Goal: Browse casually

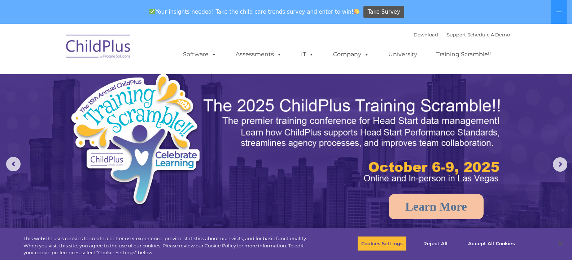
select select "MEDIUM"
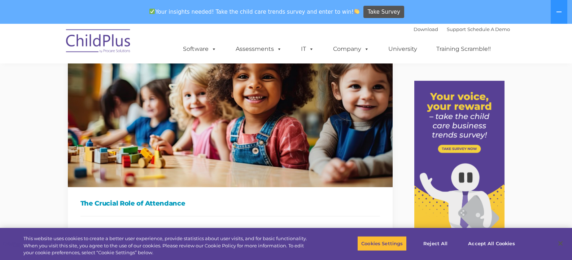
scroll to position [72, 0]
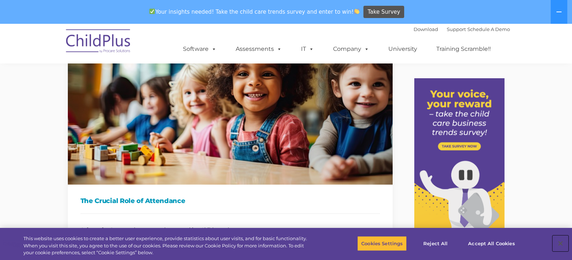
click at [562, 238] on button "Close" at bounding box center [560, 244] width 16 height 16
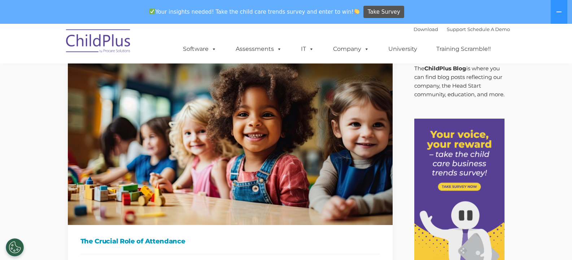
scroll to position [0, 0]
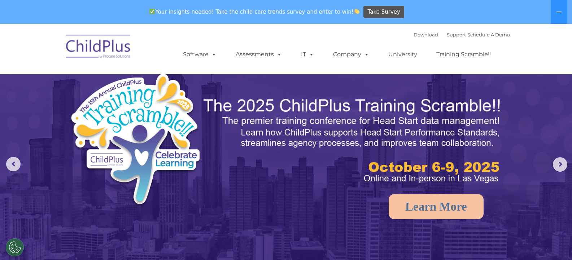
select select "MEDIUM"
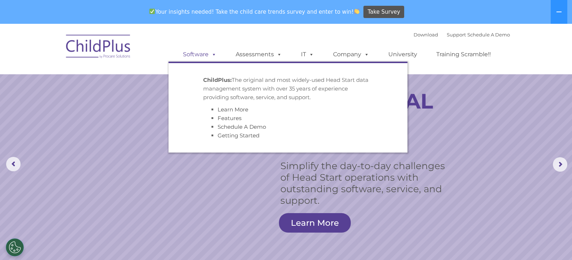
click at [212, 54] on span at bounding box center [213, 54] width 8 height 7
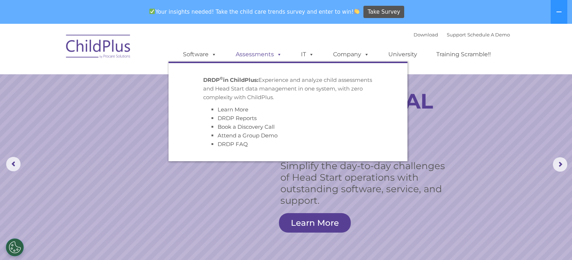
click at [275, 53] on span at bounding box center [278, 54] width 8 height 7
